Goal: Task Accomplishment & Management: Use online tool/utility

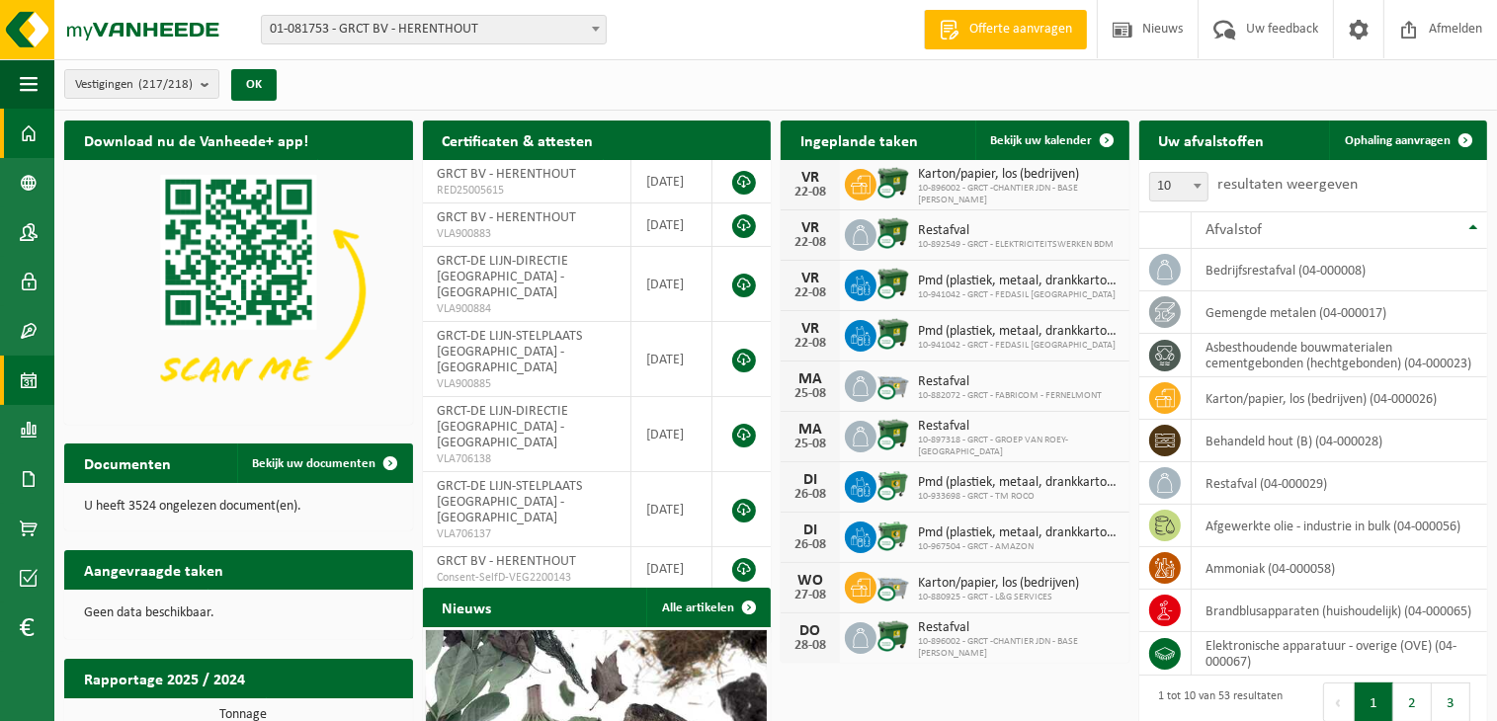
click at [32, 388] on span at bounding box center [29, 380] width 18 height 49
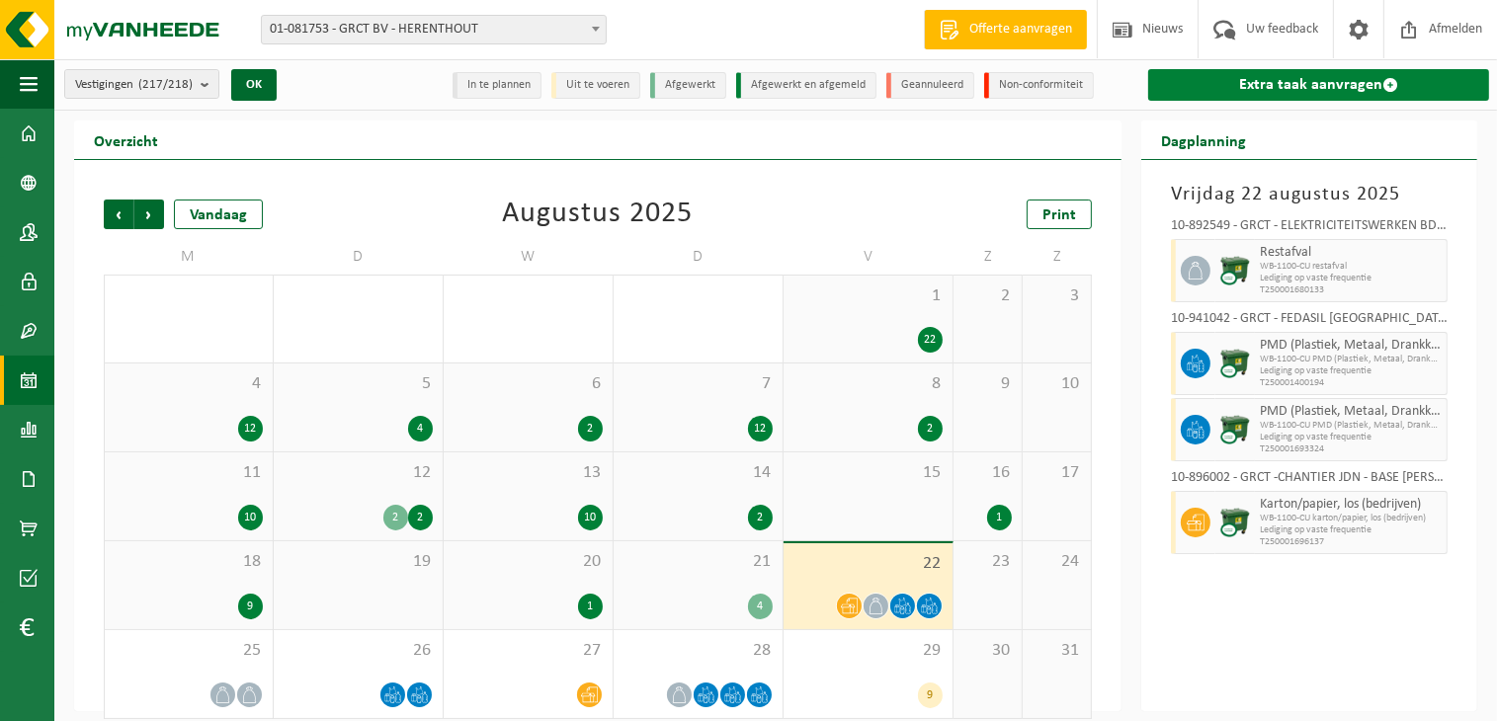
click at [1345, 78] on link "Extra taak aanvragen" at bounding box center [1318, 85] width 341 height 32
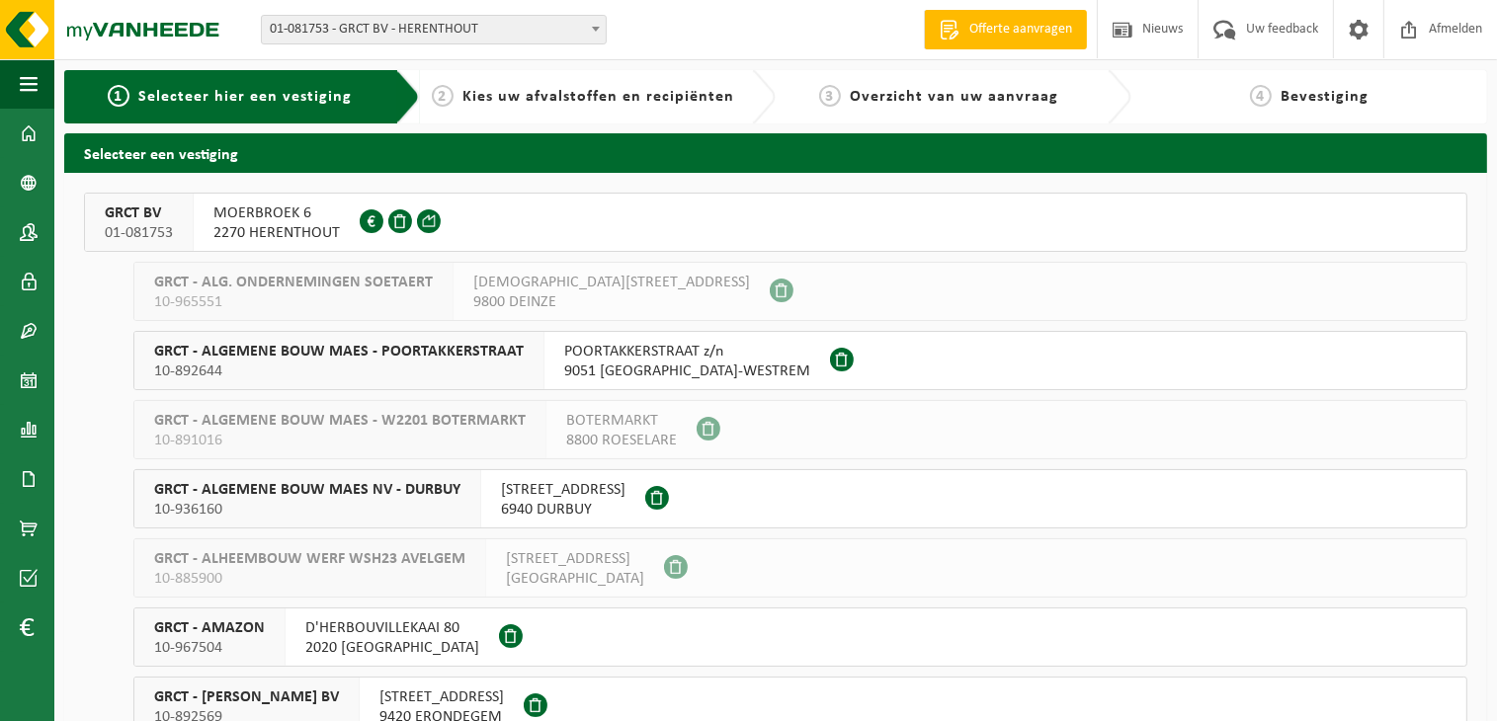
click at [247, 220] on span "MOERBROEK 6" at bounding box center [276, 214] width 126 height 20
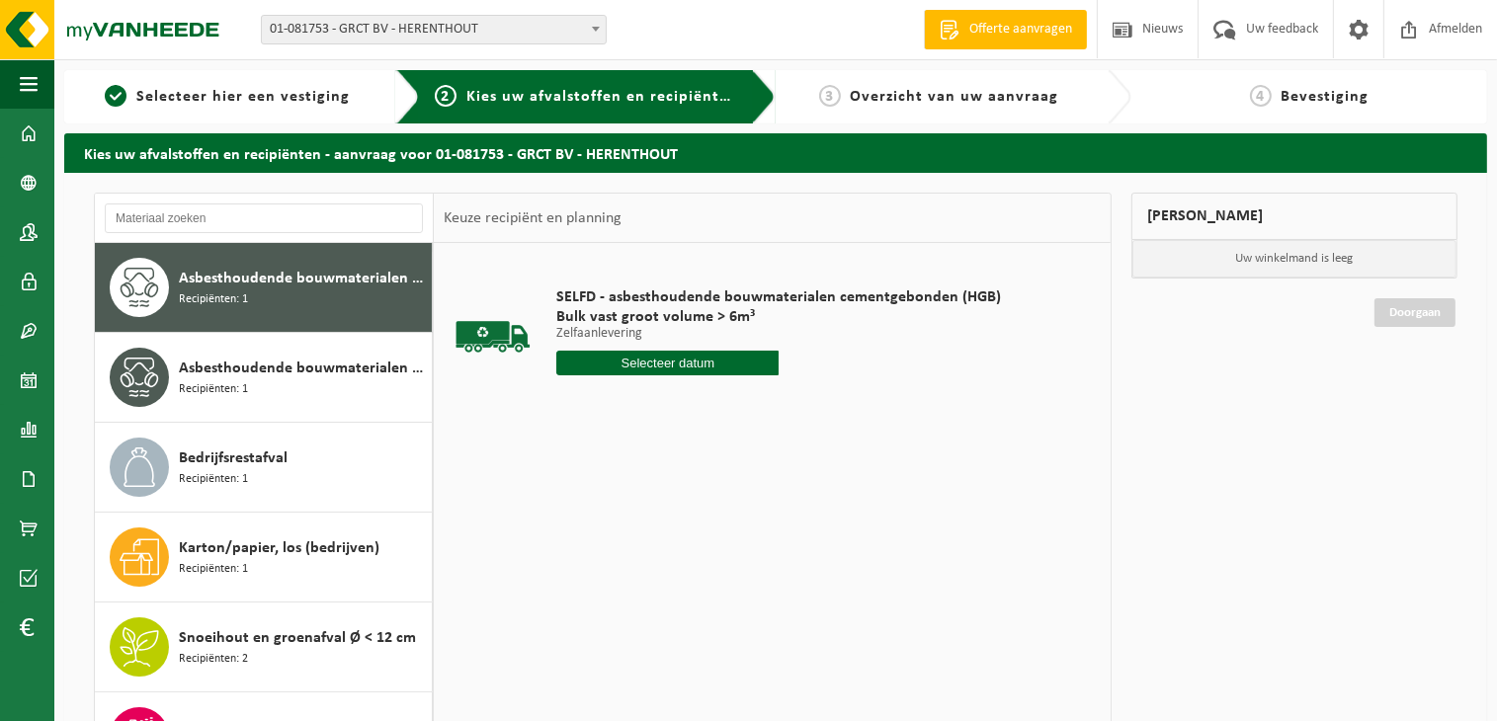
click at [694, 367] on input "text" at bounding box center [667, 363] width 222 height 25
click at [713, 569] on div "22" at bounding box center [714, 570] width 35 height 32
type input "Van [DATE]"
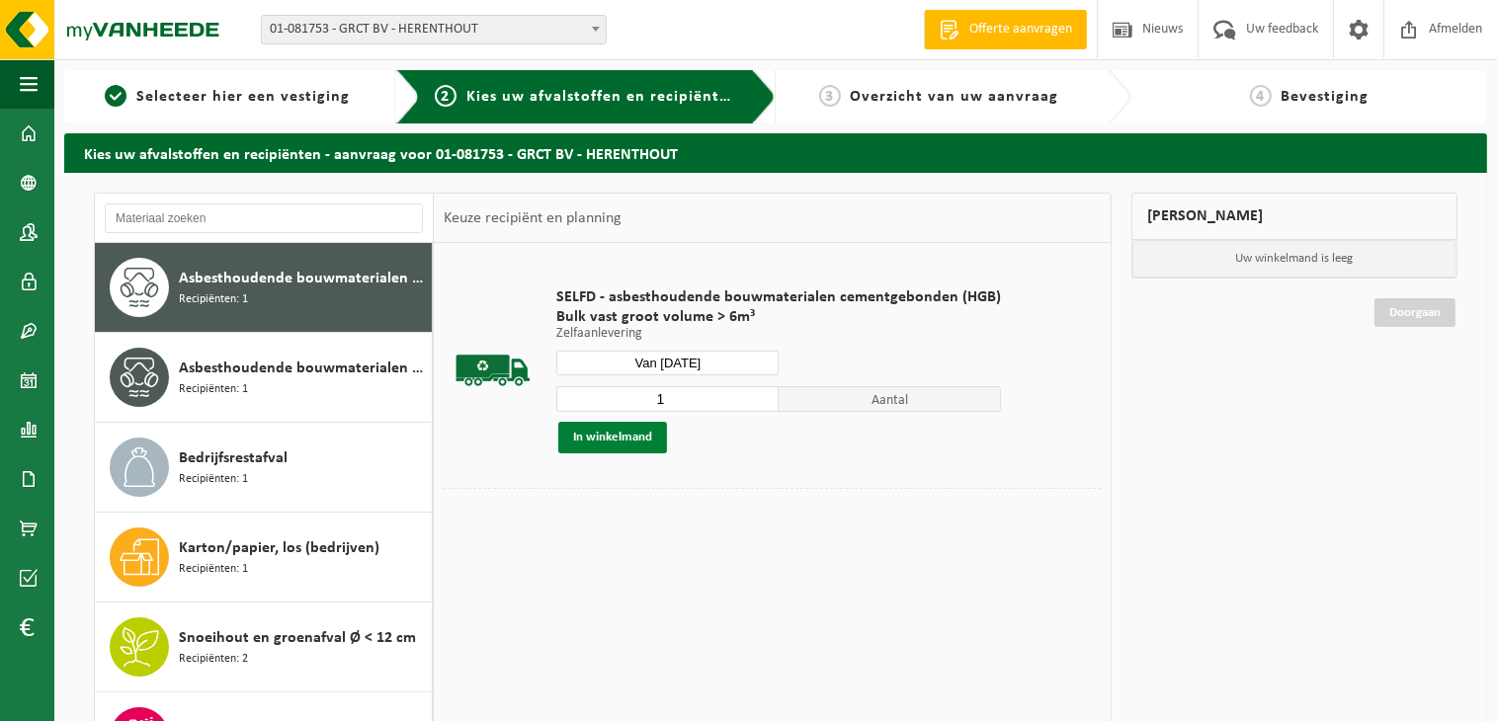
click at [628, 444] on button "In winkelmand" at bounding box center [612, 438] width 109 height 32
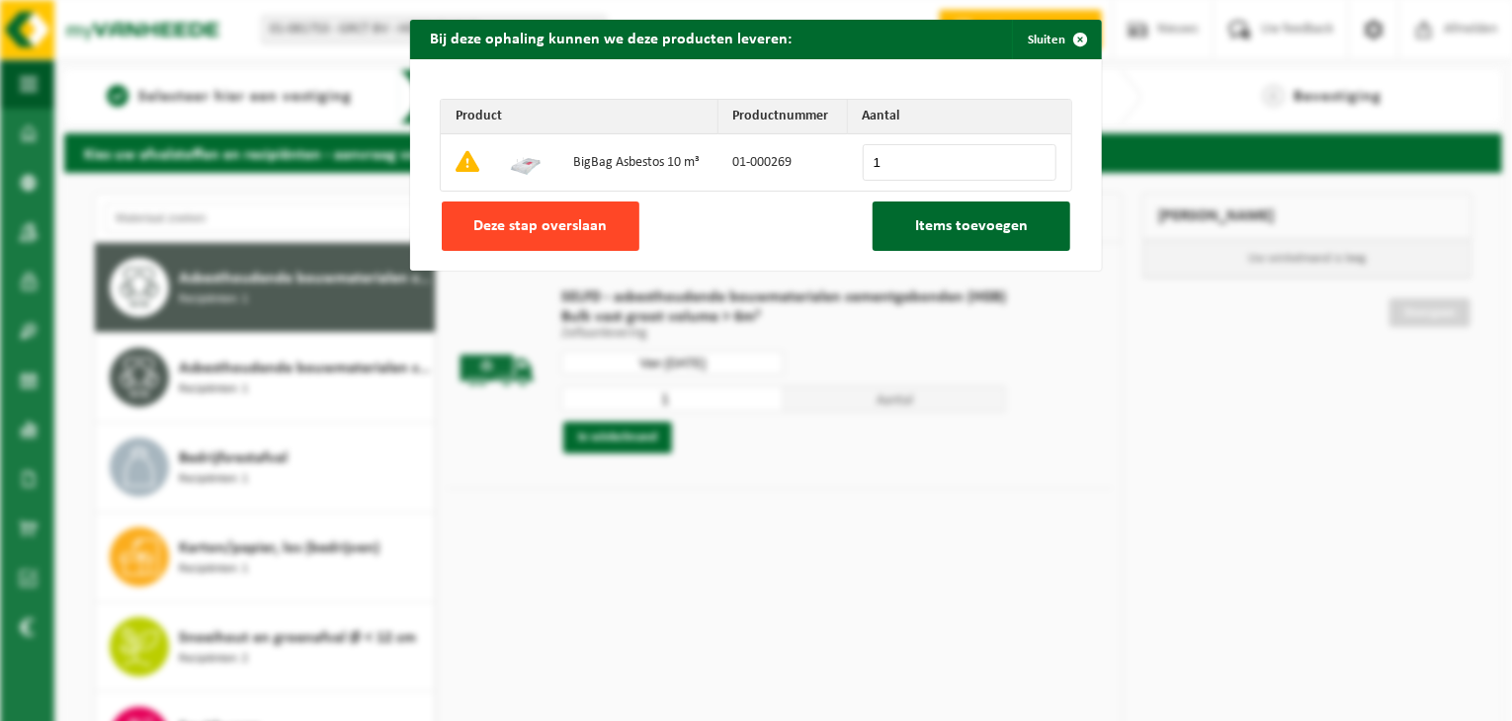
click at [566, 209] on button "Deze stap overslaan" at bounding box center [541, 226] width 198 height 49
type input "0"
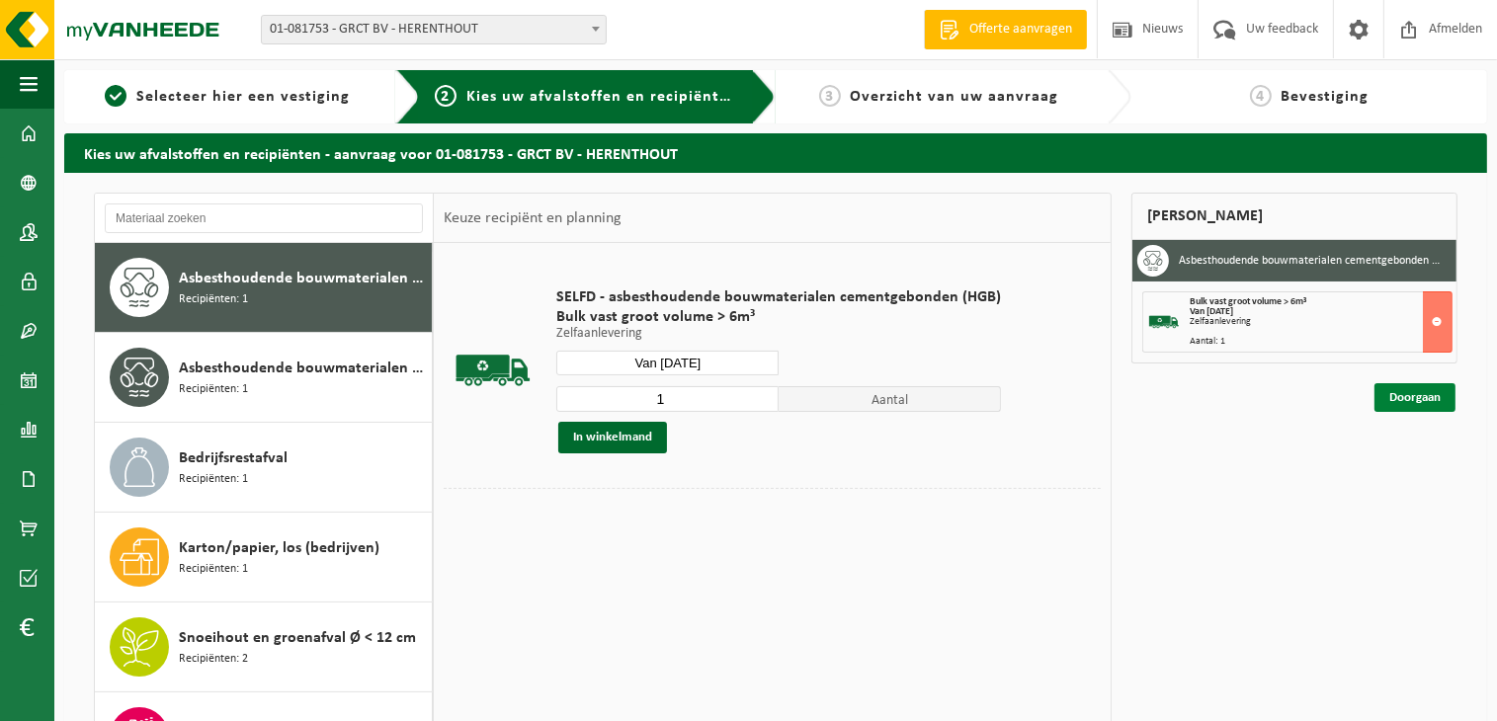
click at [1425, 399] on link "Doorgaan" at bounding box center [1415, 397] width 81 height 29
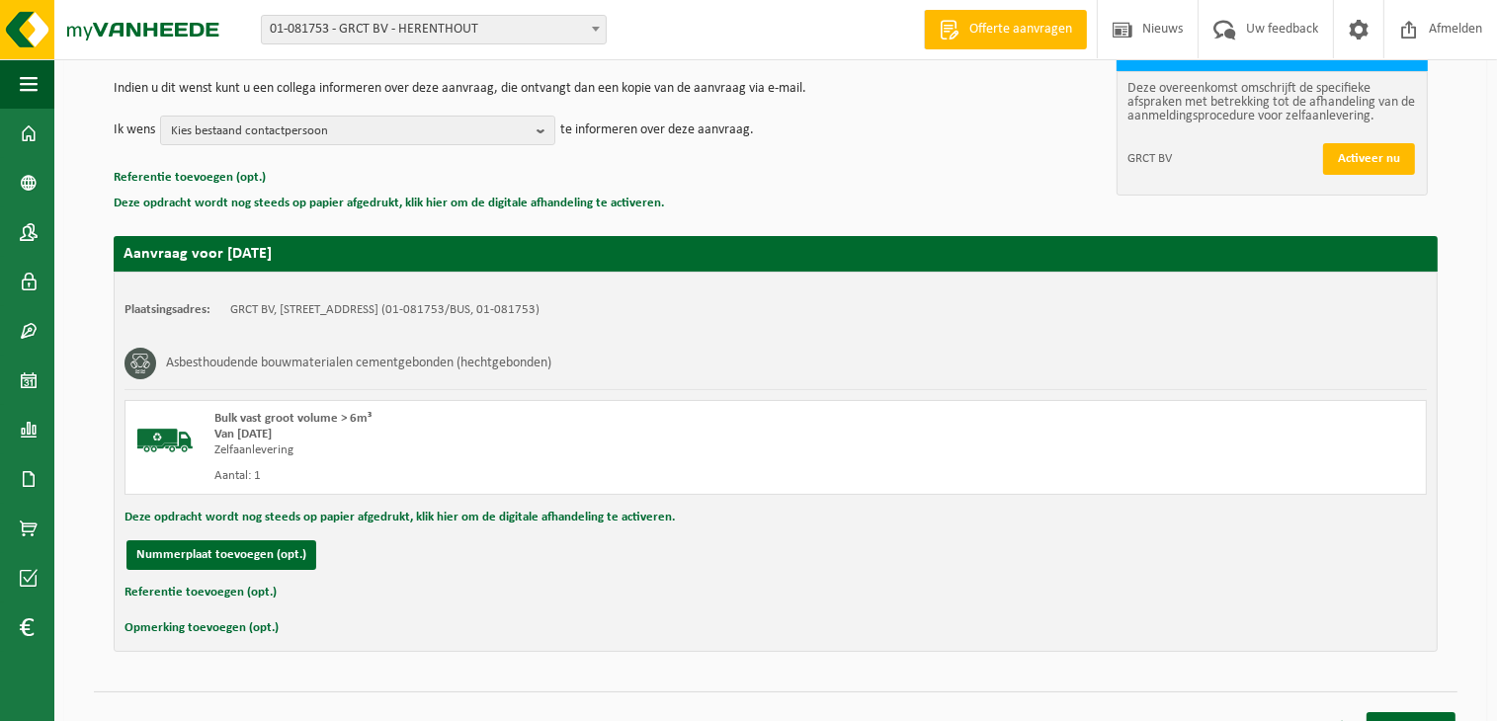
scroll to position [225, 0]
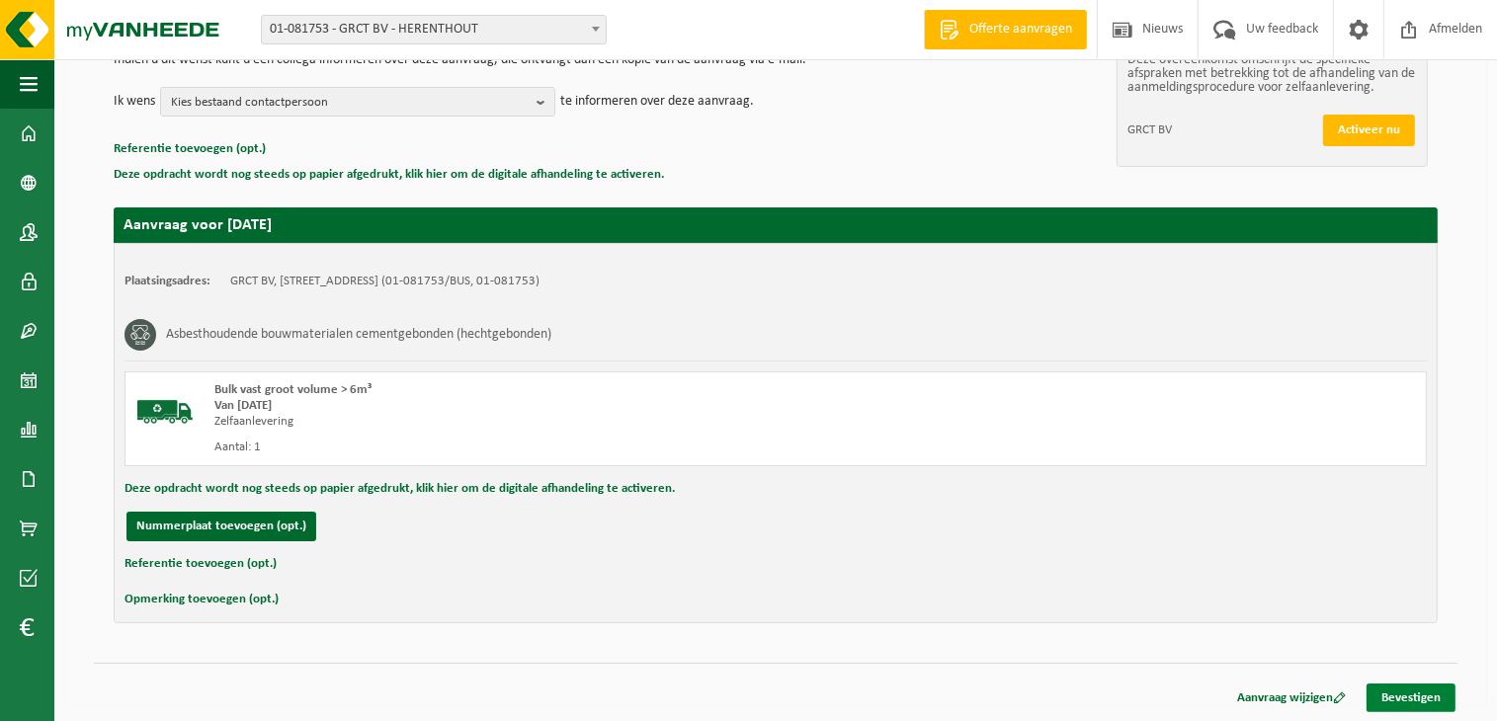
click at [1422, 689] on link "Bevestigen" at bounding box center [1411, 698] width 89 height 29
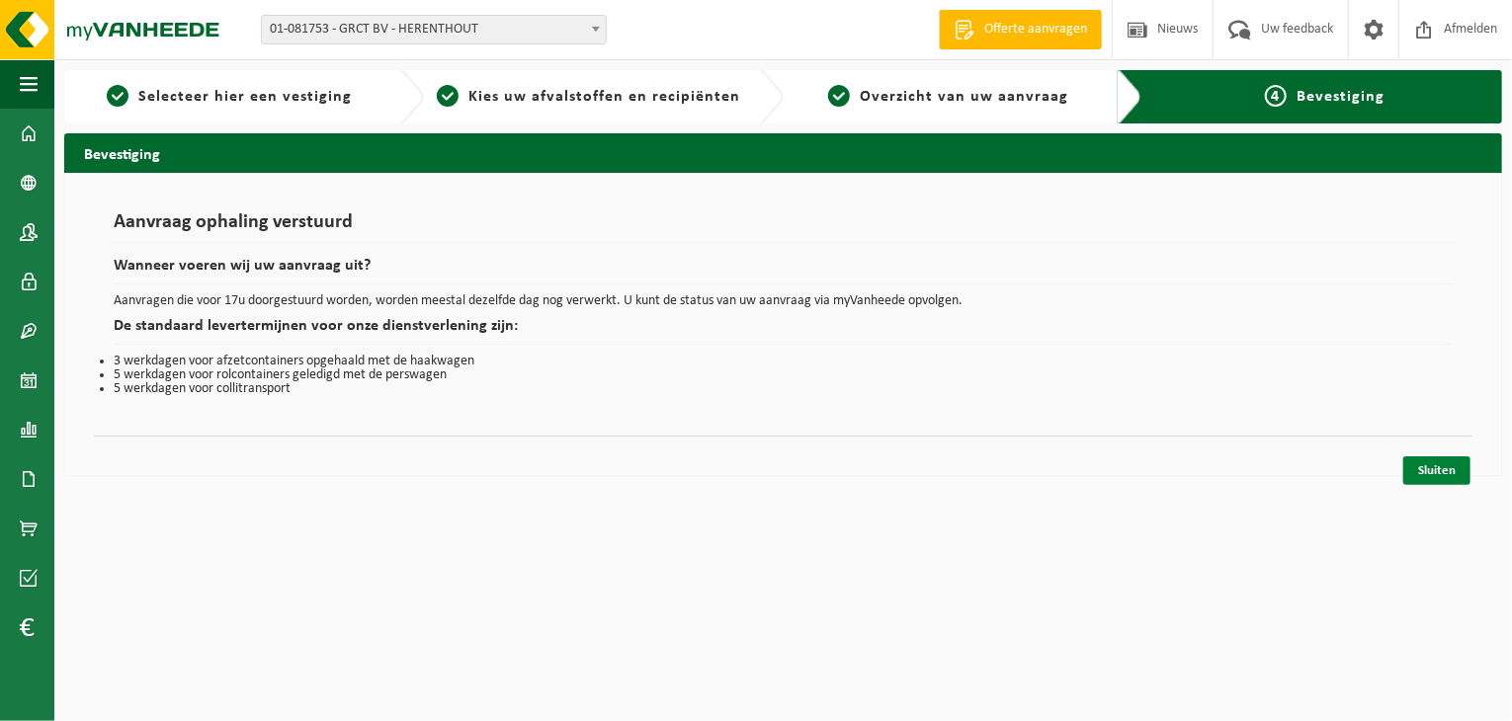
click at [1431, 470] on link "Sluiten" at bounding box center [1436, 471] width 67 height 29
